Goal: Book appointment/travel/reservation

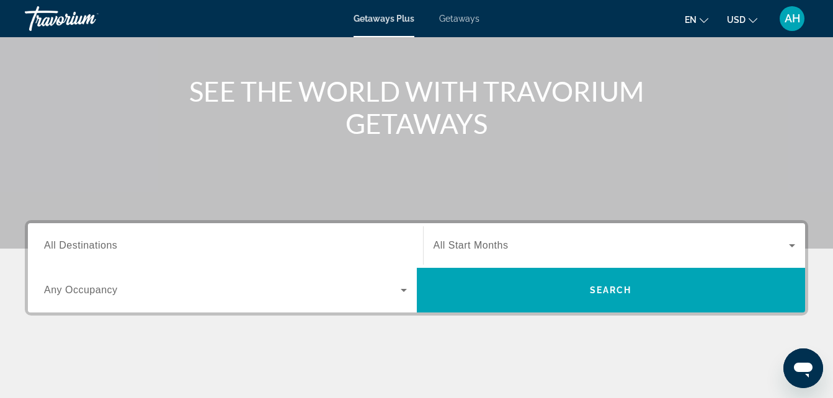
scroll to position [245, 0]
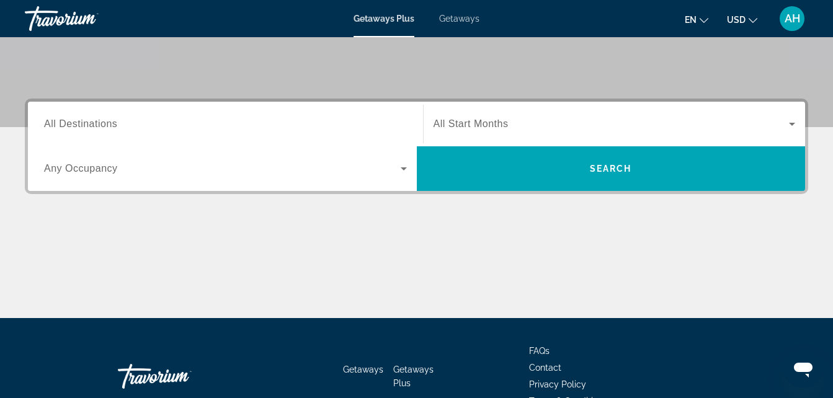
click at [48, 123] on span "All Destinations" at bounding box center [80, 123] width 73 height 11
click at [48, 123] on input "Destination All Destinations" at bounding box center [225, 124] width 363 height 15
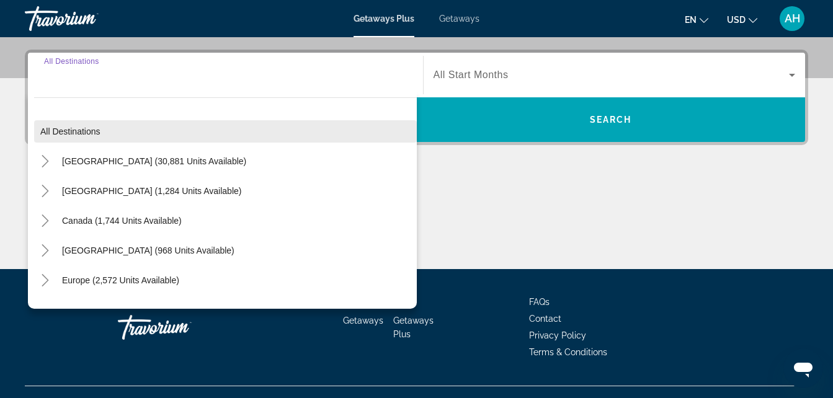
scroll to position [303, 0]
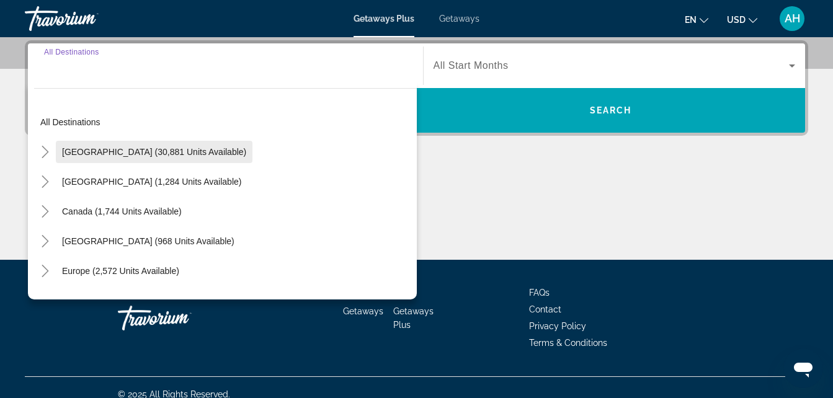
click at [60, 151] on span "Search widget" at bounding box center [154, 152] width 197 height 30
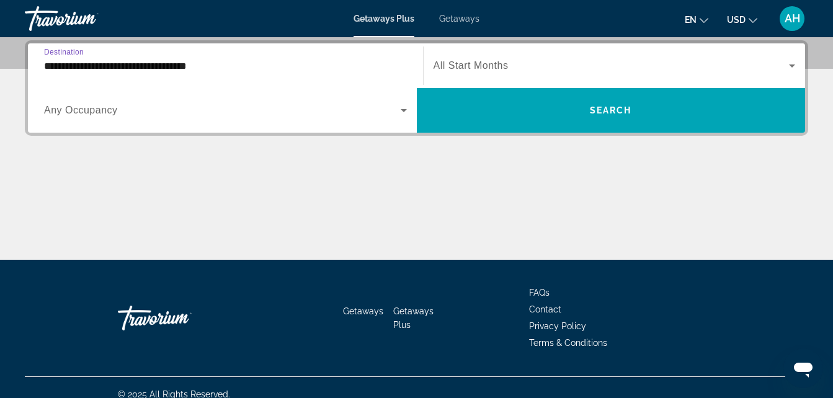
click at [63, 66] on input "**********" at bounding box center [225, 66] width 363 height 15
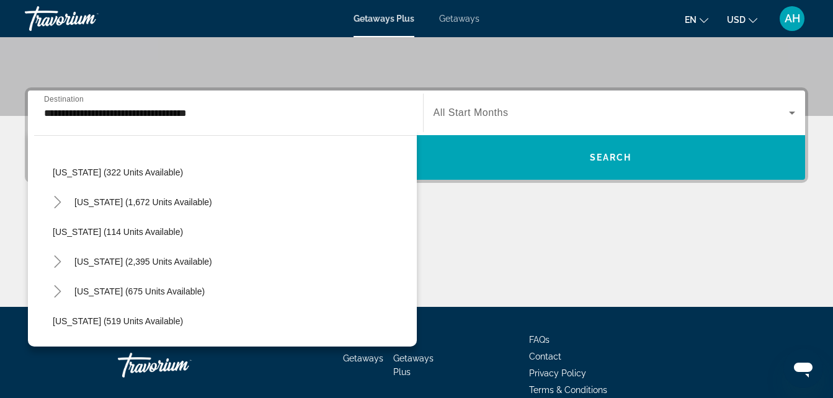
scroll to position [521, 0]
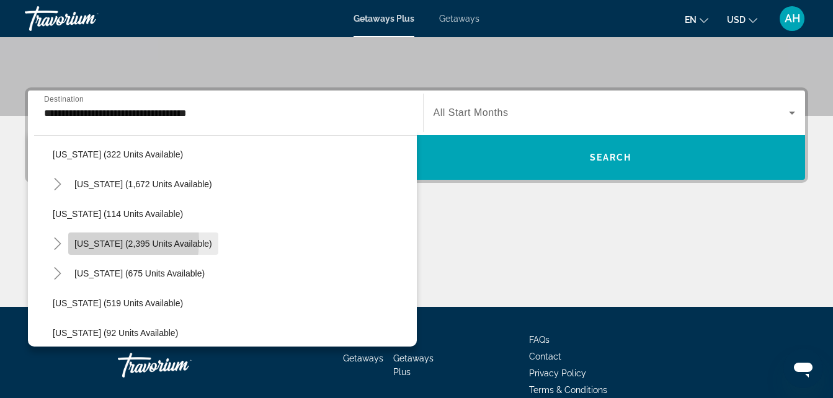
click at [84, 241] on span "[US_STATE] (2,395 units available)" at bounding box center [143, 244] width 138 height 10
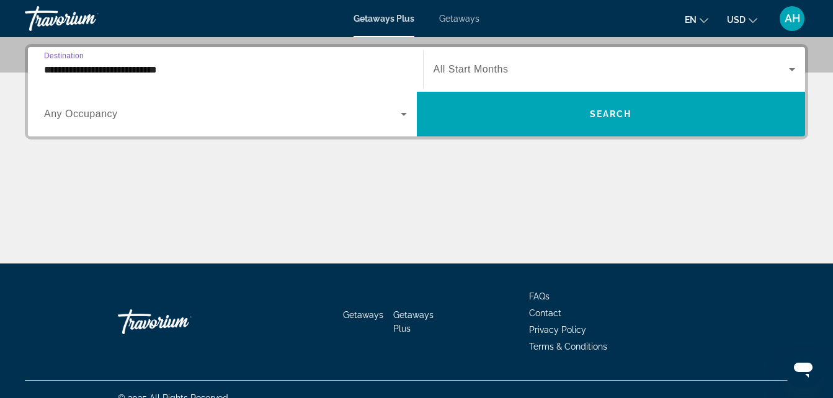
scroll to position [303, 0]
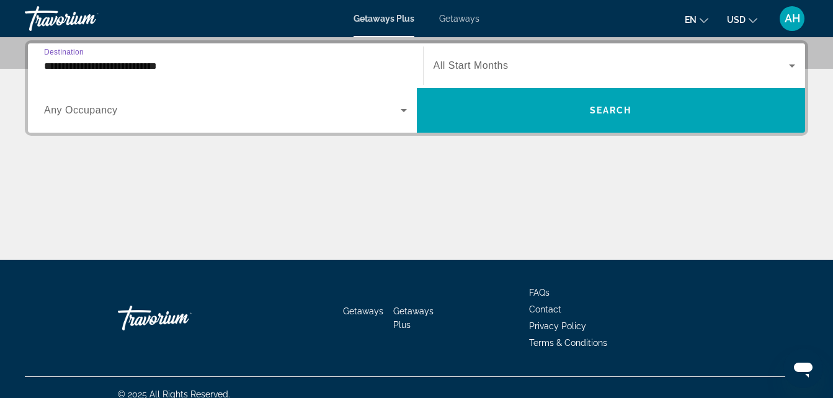
click at [54, 66] on input "**********" at bounding box center [225, 66] width 363 height 15
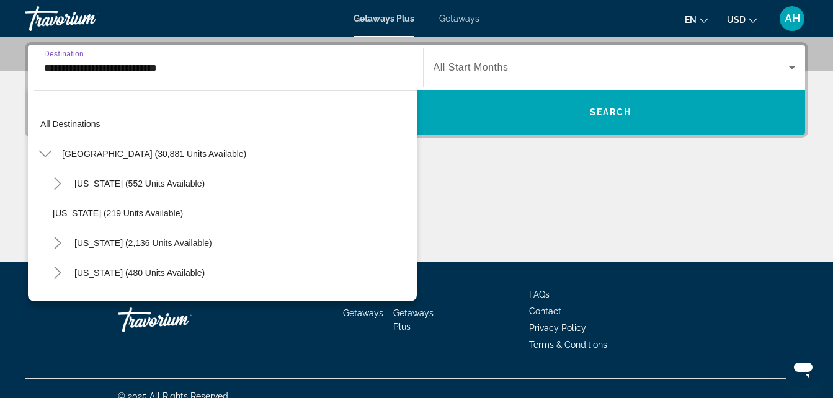
scroll to position [520, 0]
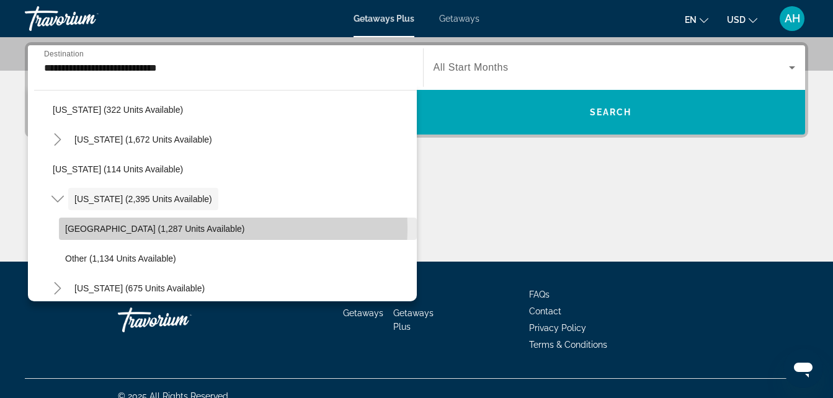
click at [94, 228] on span "[GEOGRAPHIC_DATA] (1,287 units available)" at bounding box center [154, 229] width 179 height 10
type input "**********"
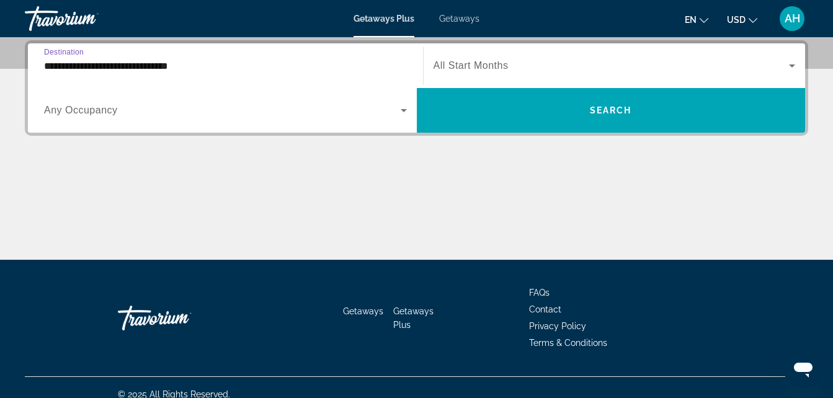
click at [793, 64] on icon "Search widget" at bounding box center [792, 65] width 15 height 15
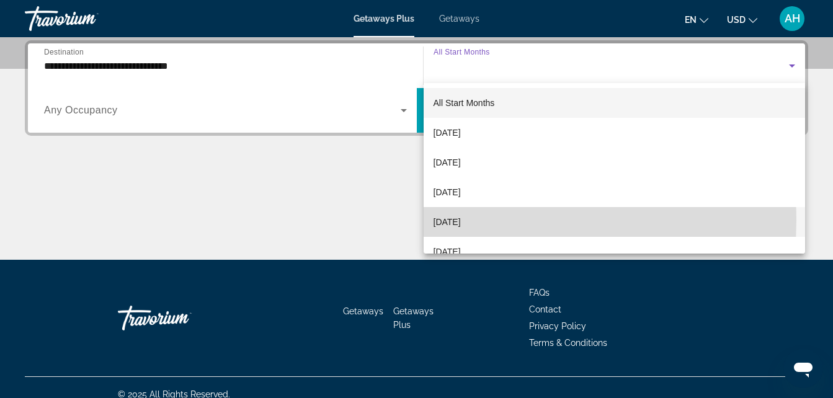
click at [461, 221] on span "[DATE]" at bounding box center [447, 222] width 27 height 15
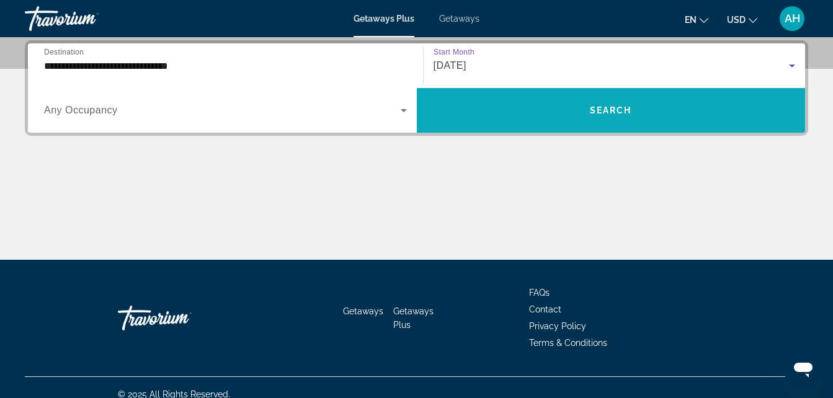
click at [615, 110] on span "Search" at bounding box center [611, 110] width 42 height 10
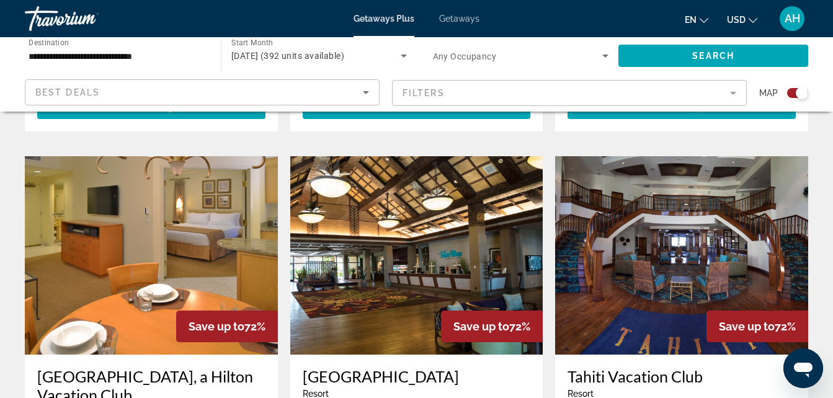
scroll to position [1368, 0]
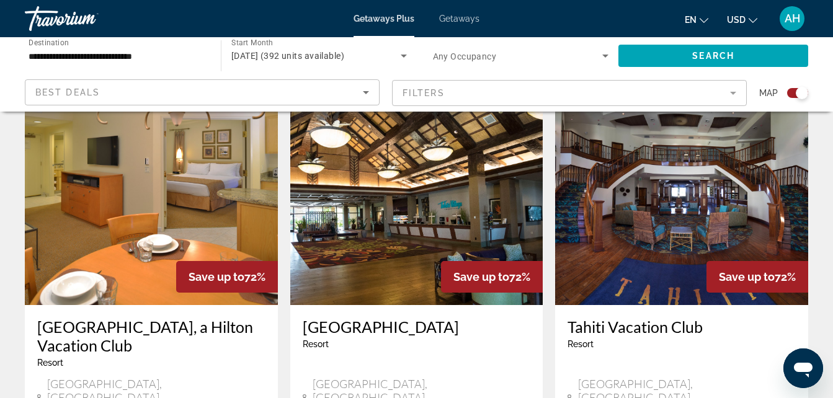
click at [397, 192] on img "Main content" at bounding box center [416, 206] width 253 height 198
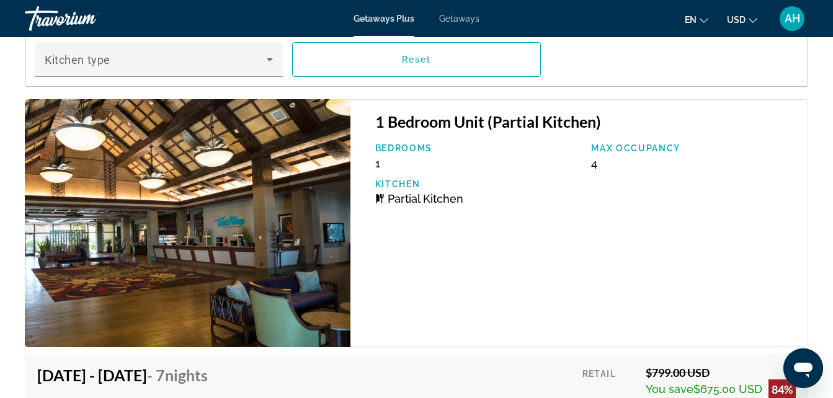
scroll to position [2461, 0]
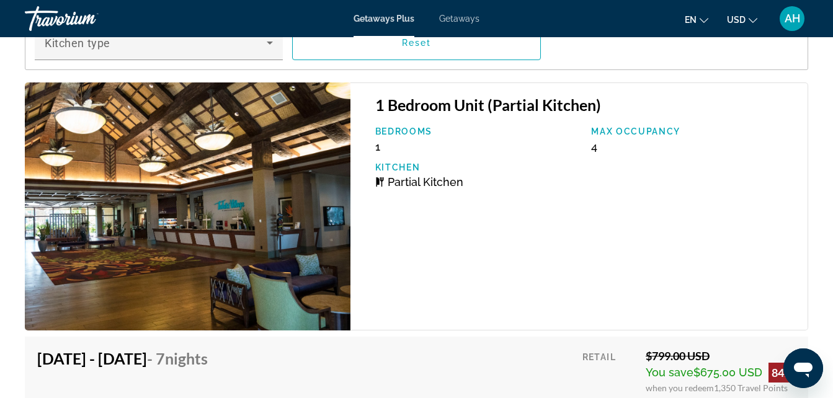
click at [397, 189] on span "Partial Kitchen" at bounding box center [426, 182] width 76 height 13
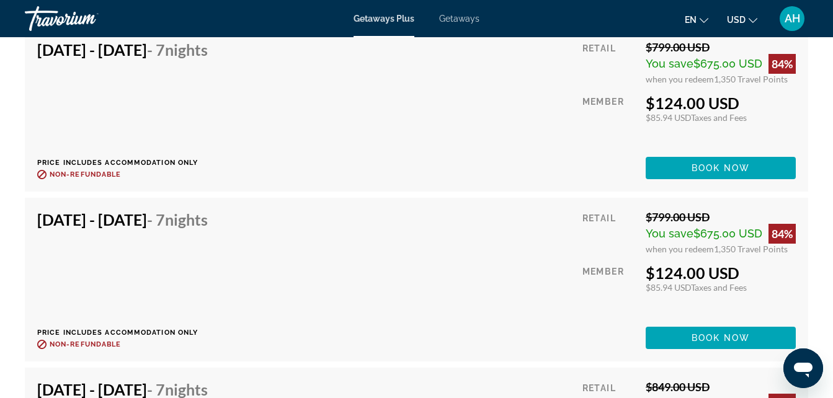
scroll to position [2772, 0]
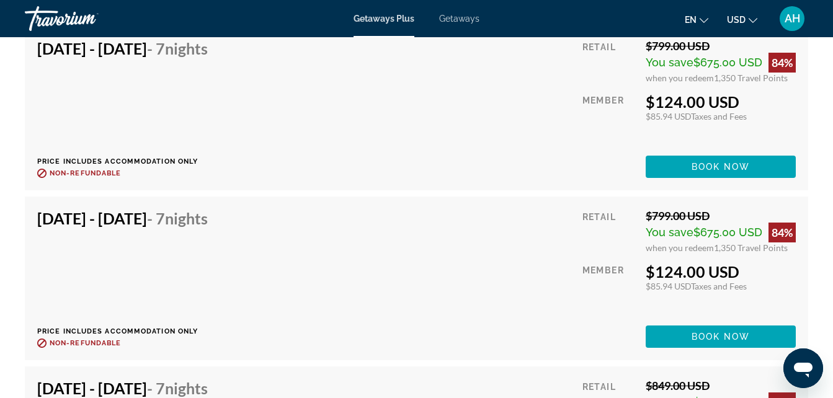
click at [397, 190] on div "[DATE] - [DATE] - 7 Nights Price includes accommodation only Refundable until :…" at bounding box center [416, 109] width 783 height 164
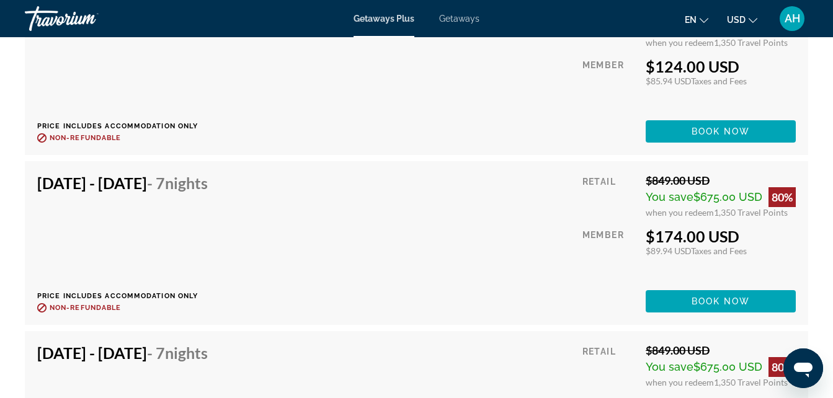
scroll to position [2977, 0]
click at [396, 183] on div "[DATE] - [DATE] - 7 Nights Price includes accommodation only Refundable until :…" at bounding box center [416, 242] width 759 height 139
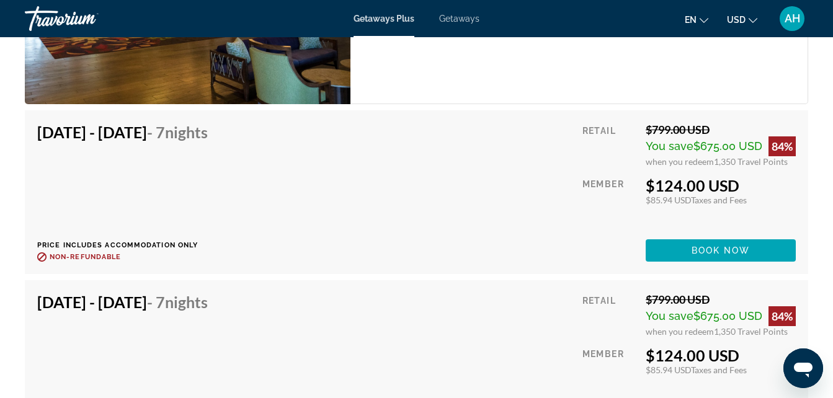
scroll to position [2682, 0]
